Goal: Check status: Check status

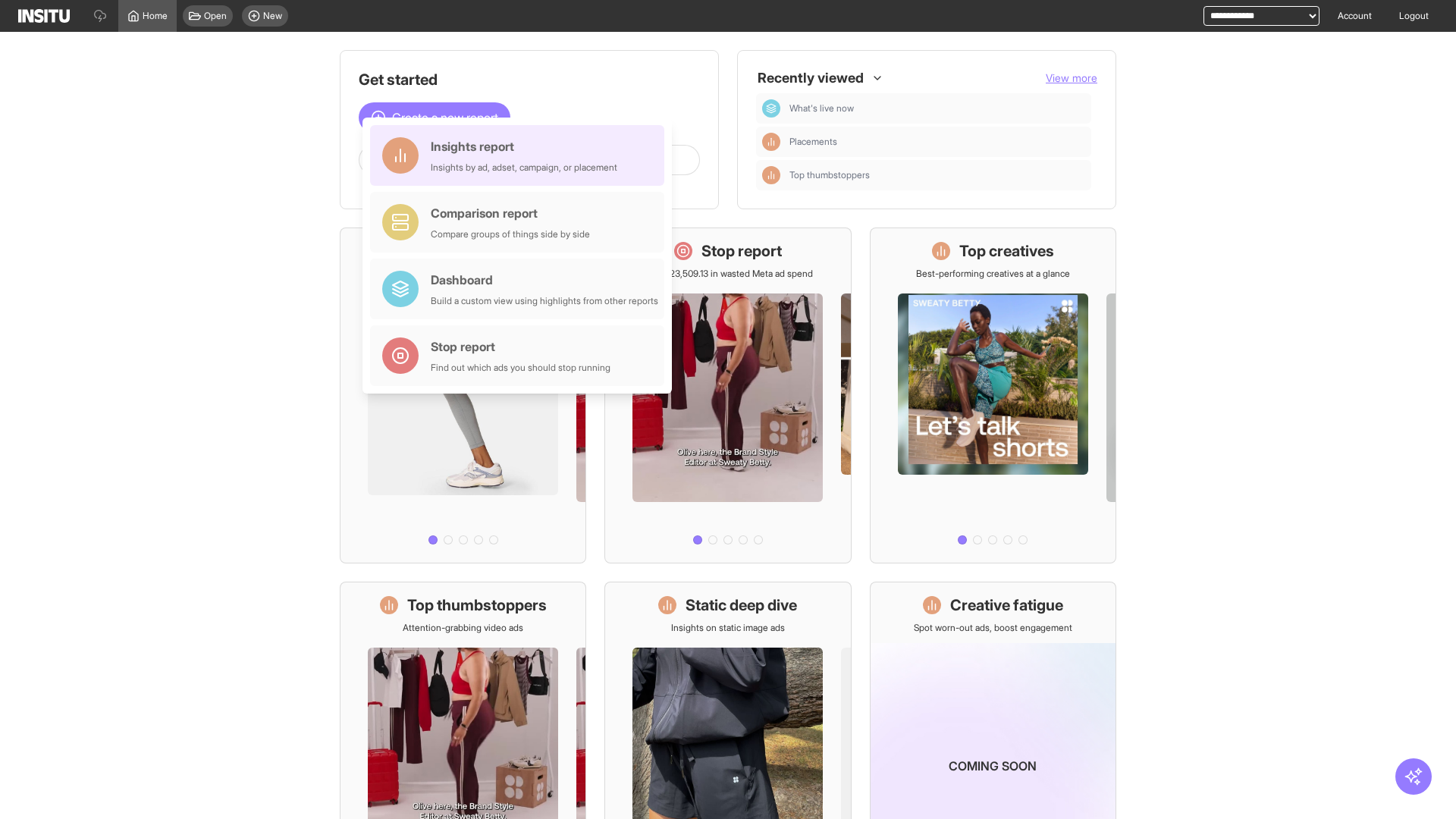
click at [521, 155] on div "Insights report Insights by ad, adset, campaign, or placement" at bounding box center [524, 155] width 187 height 36
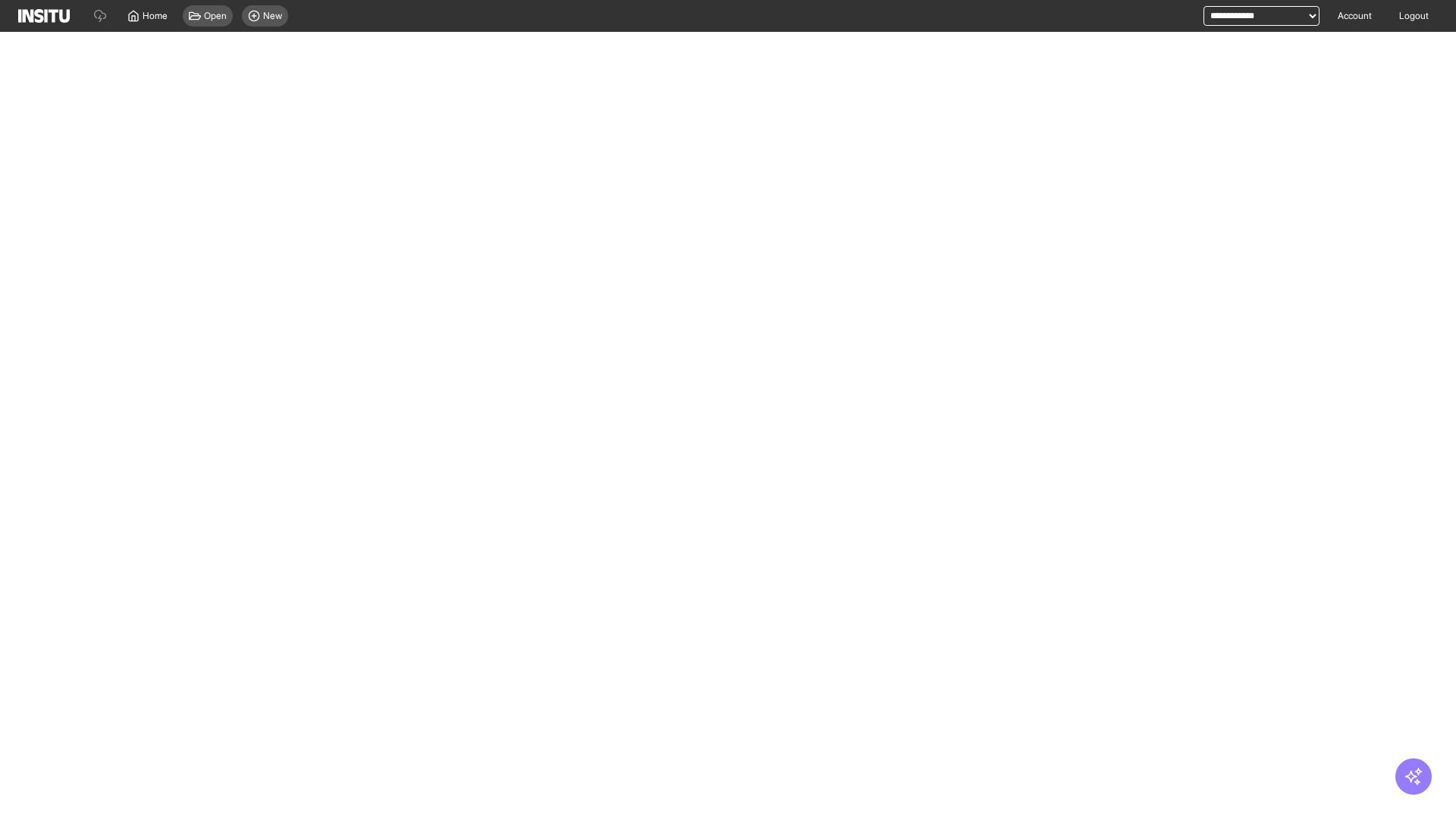
select select "**"
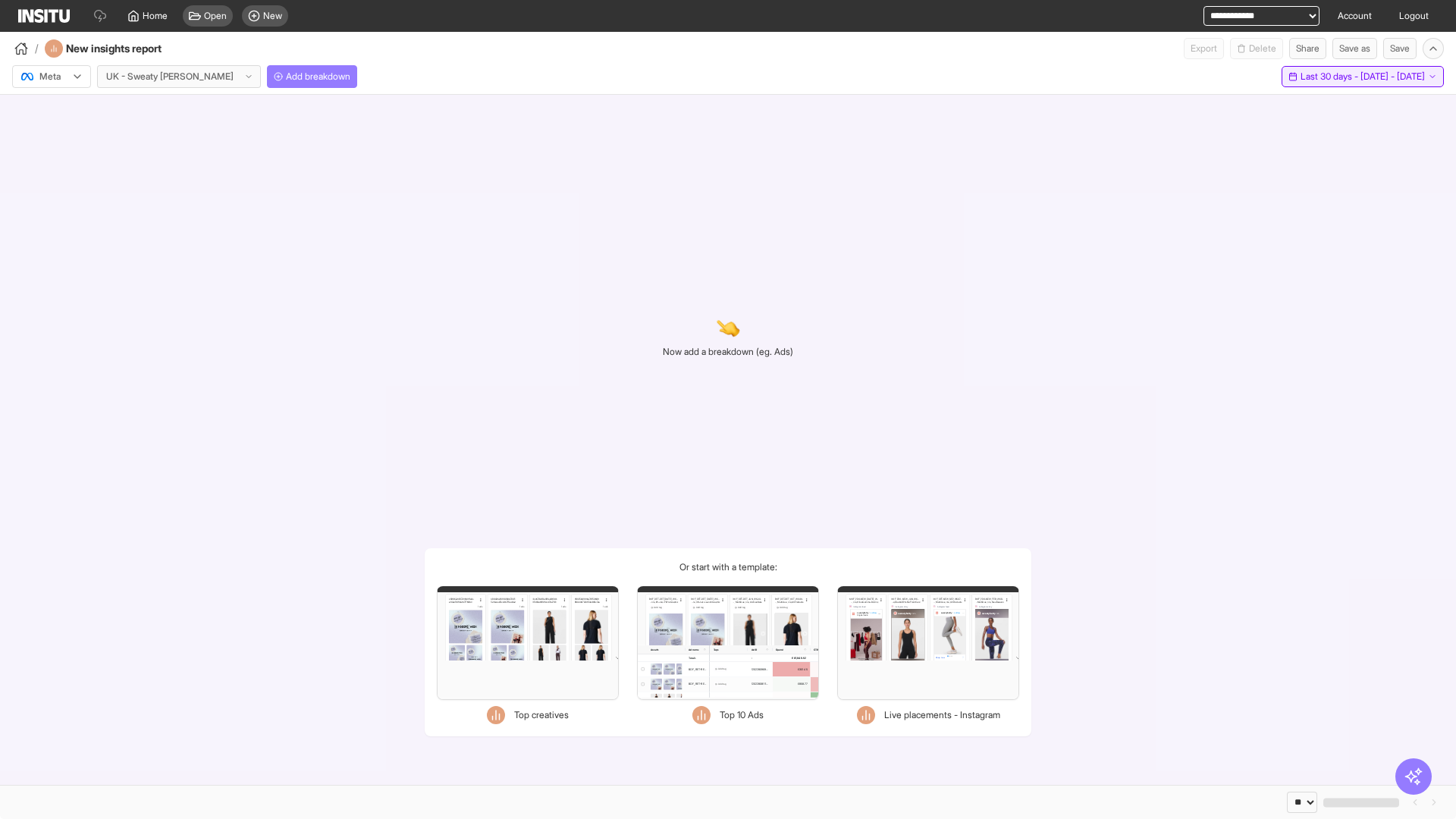
click at [1331, 77] on span "Last 30 days - [DATE] - [DATE]" at bounding box center [1363, 77] width 124 height 12
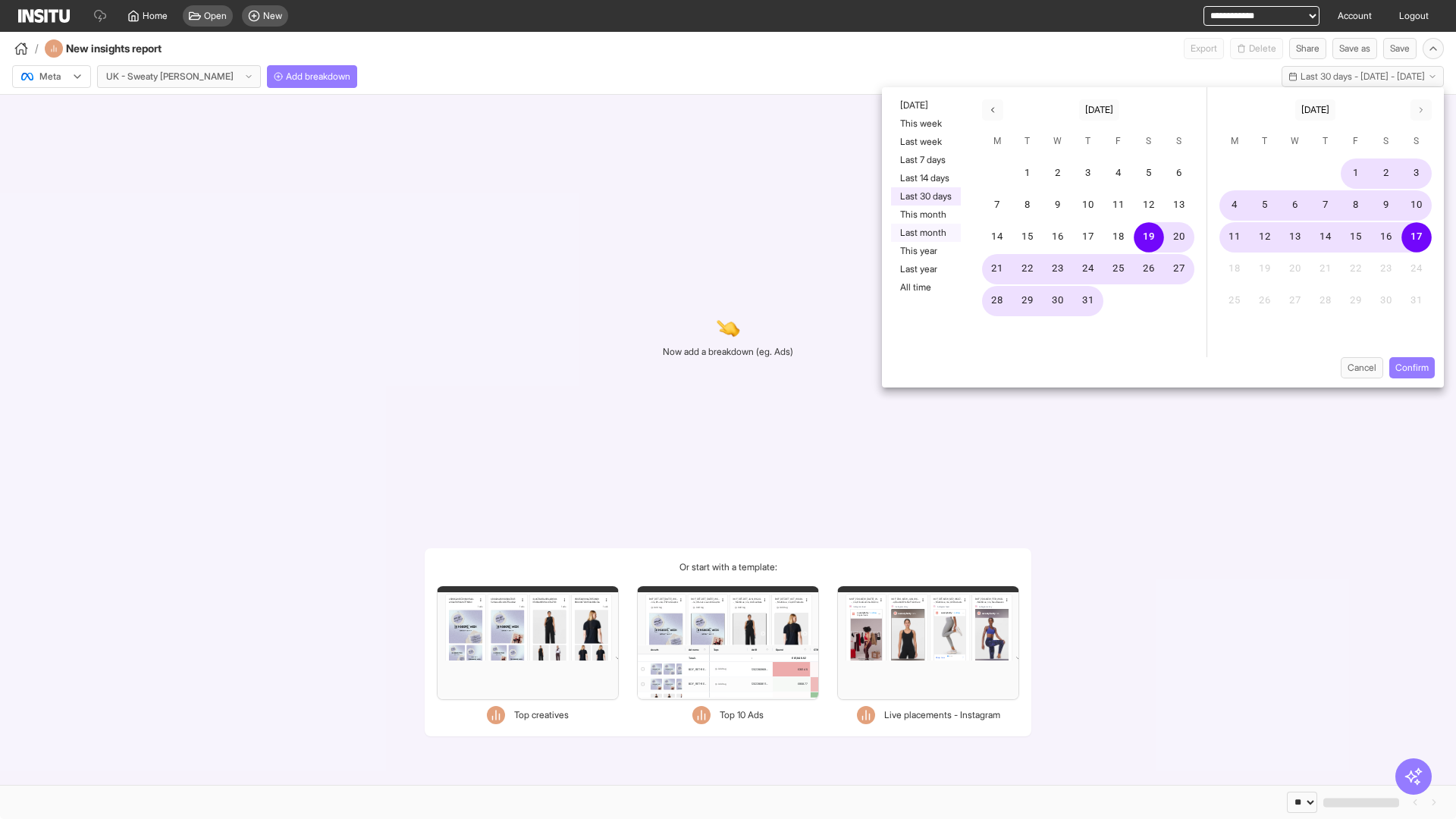
click at [925, 233] on button "Last month" at bounding box center [926, 232] width 70 height 18
